Goal: Information Seeking & Learning: Learn about a topic

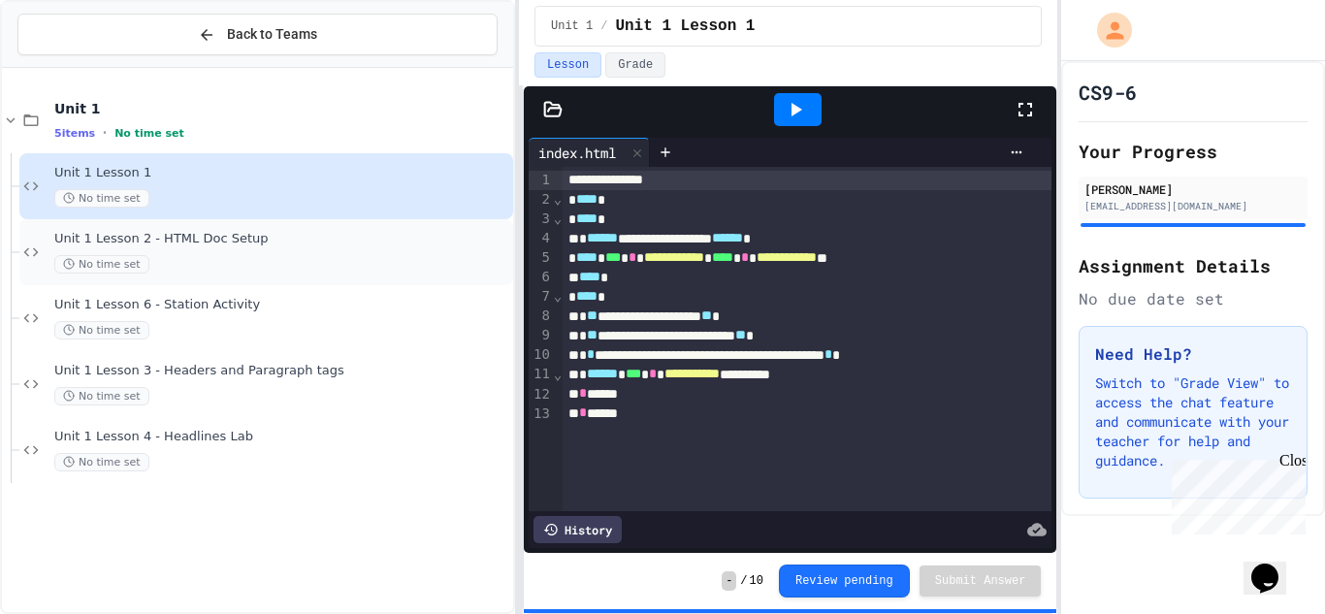
click at [378, 228] on div "Unit 1 Lesson 2 - HTML Doc Setup No time set" at bounding box center [266, 252] width 494 height 66
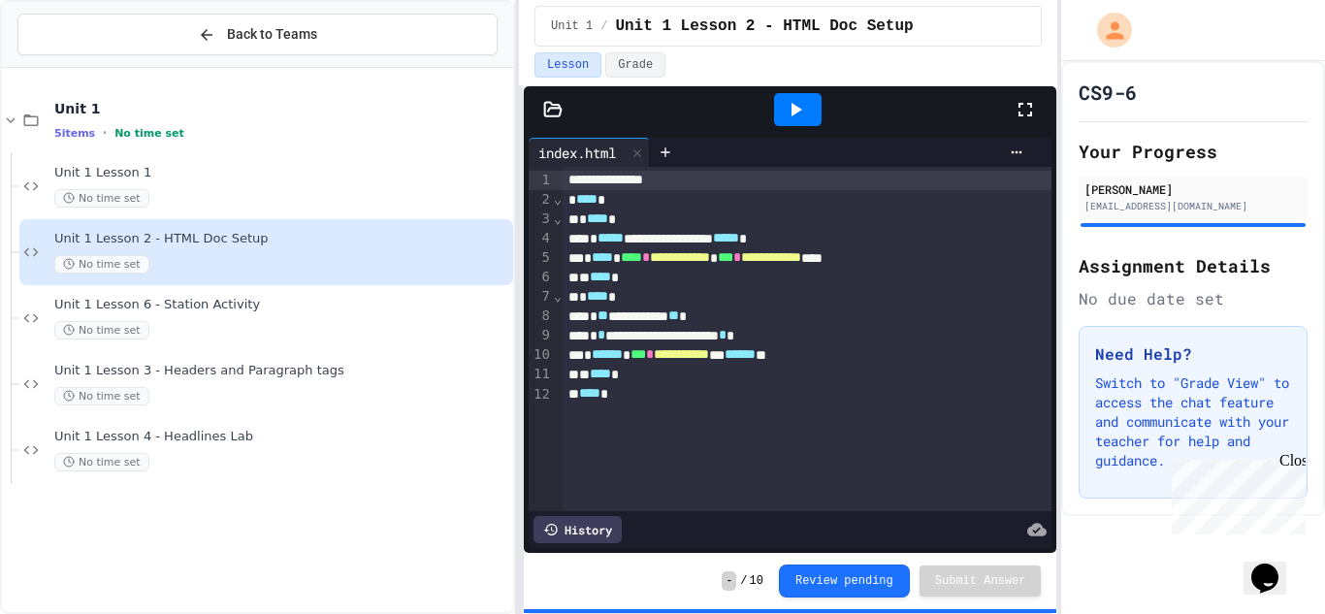
click at [801, 110] on icon at bounding box center [795, 109] width 23 height 23
